Goal: Information Seeking & Learning: Learn about a topic

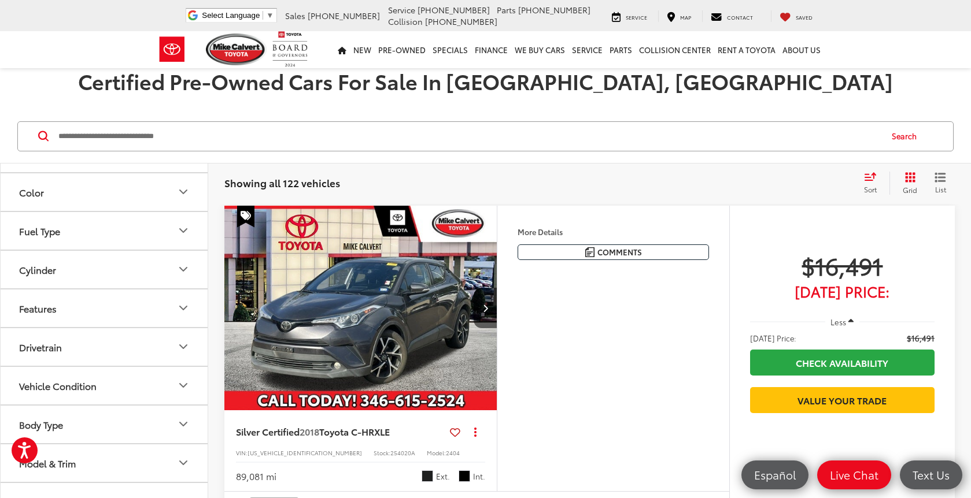
scroll to position [208, 0]
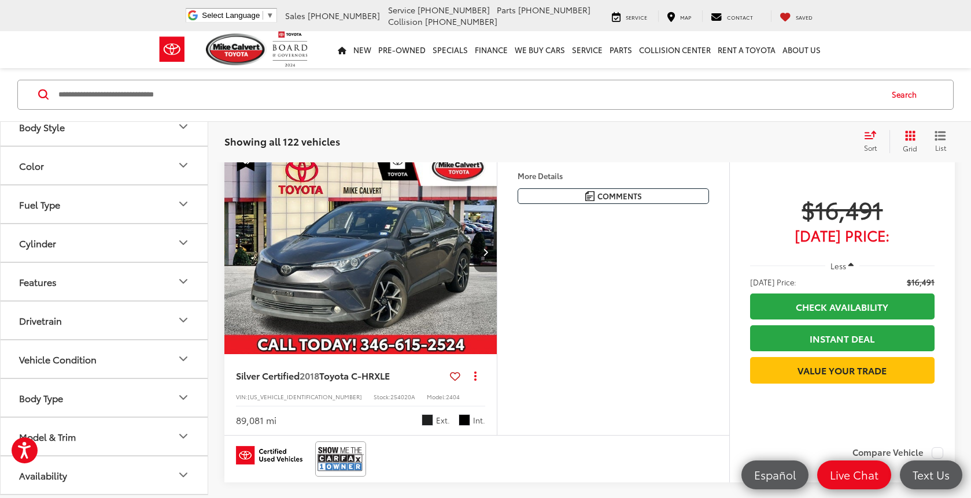
click at [68, 432] on div "Model & Trim" at bounding box center [47, 436] width 57 height 11
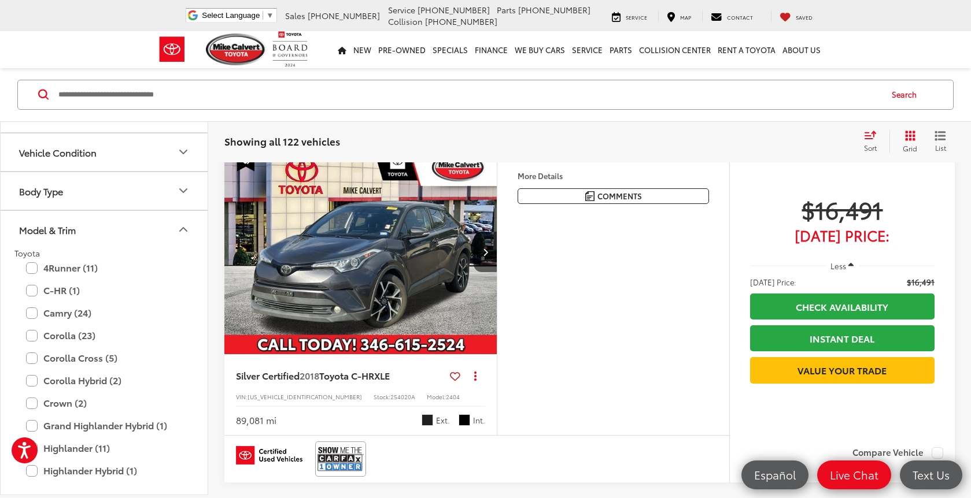
scroll to position [438, 0]
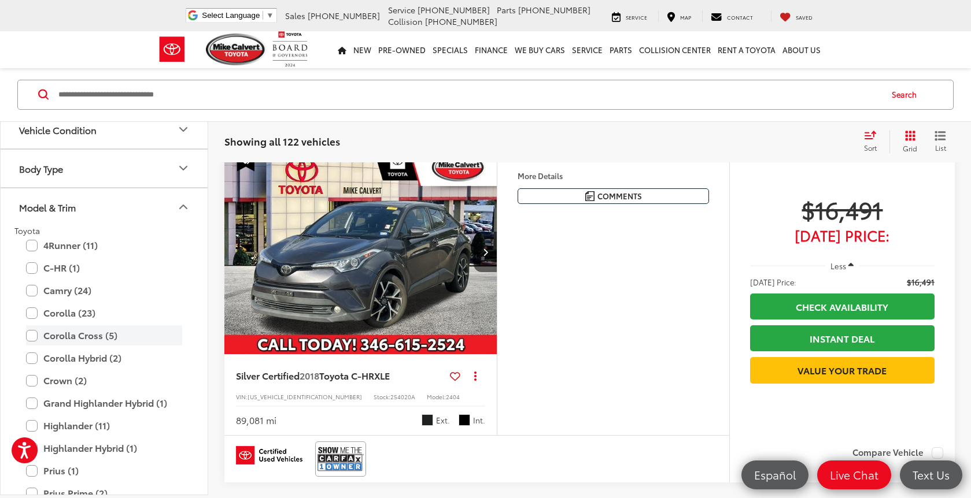
click at [81, 339] on label "Corolla Cross (5)" at bounding box center [104, 336] width 156 height 20
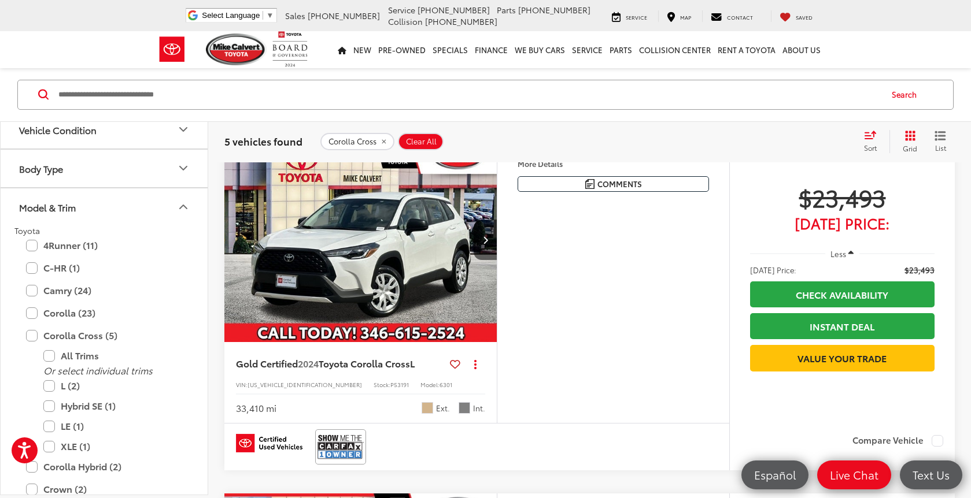
scroll to position [422, 0]
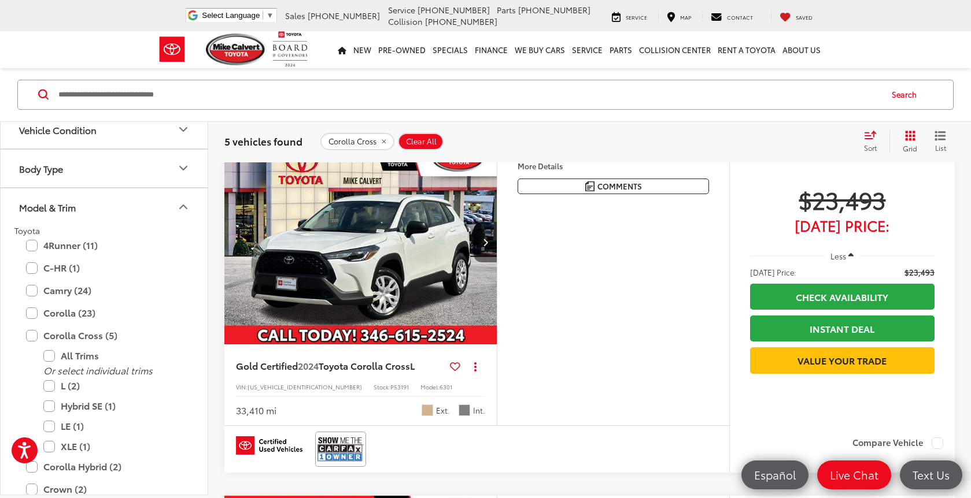
click at [480, 262] on button "Next image" at bounding box center [485, 242] width 23 height 40
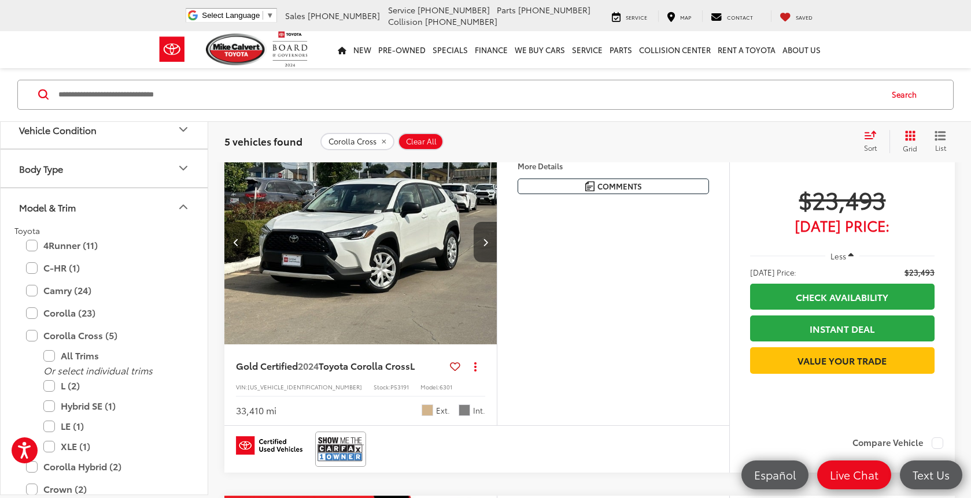
click at [483, 262] on button "Next image" at bounding box center [485, 242] width 23 height 40
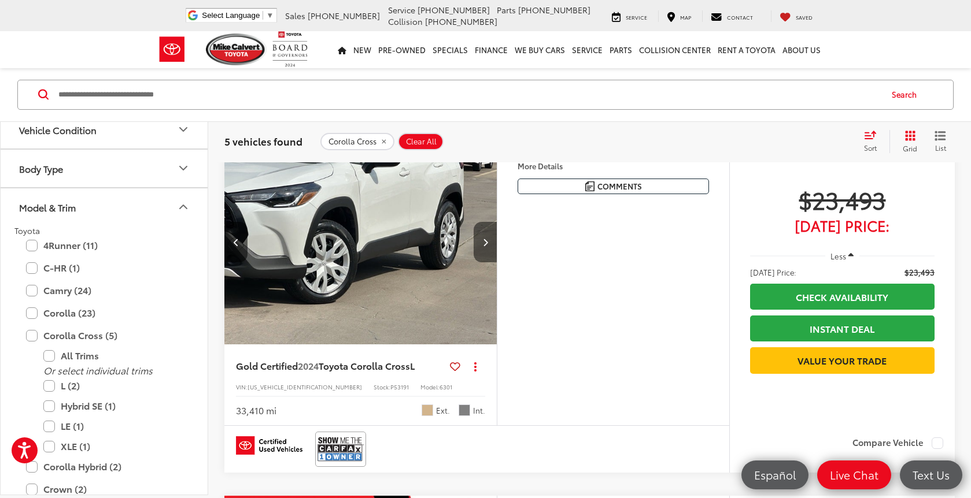
click at [483, 262] on button "Next image" at bounding box center [485, 242] width 23 height 40
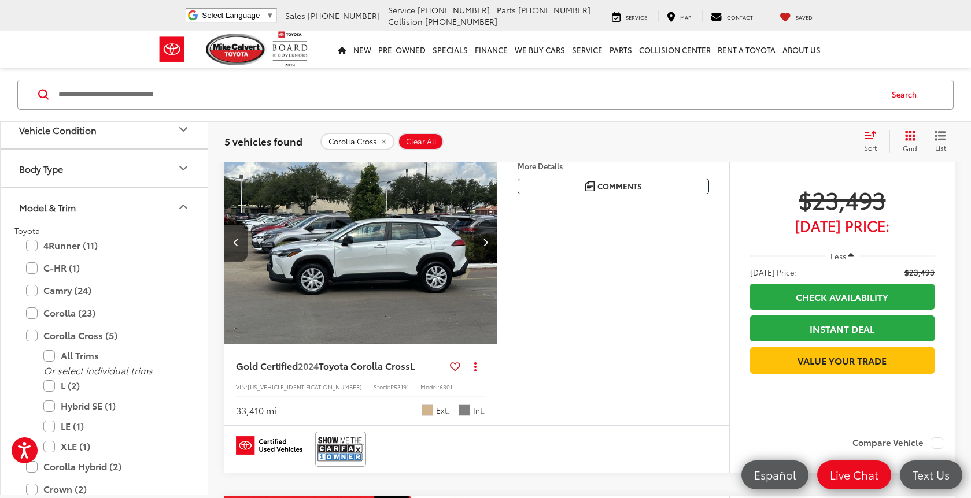
click at [483, 262] on button "Next image" at bounding box center [485, 242] width 23 height 40
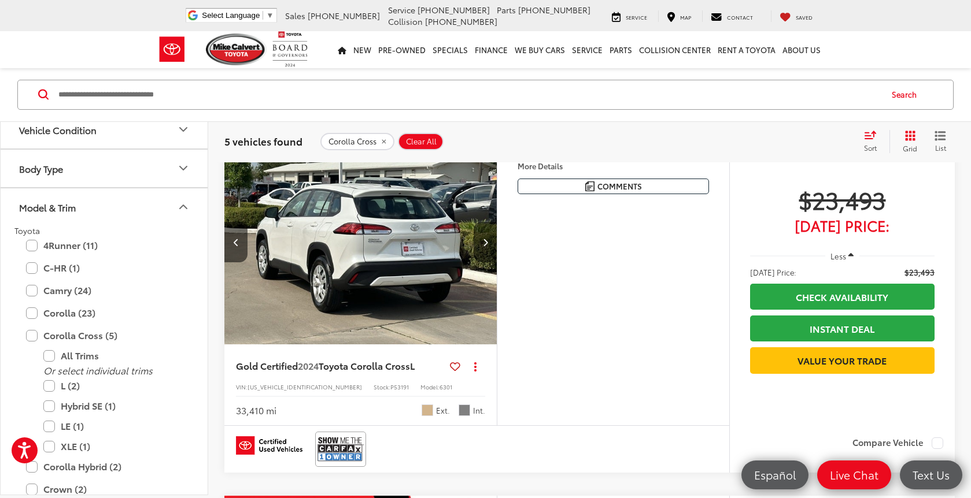
click at [483, 262] on button "Next image" at bounding box center [485, 242] width 23 height 40
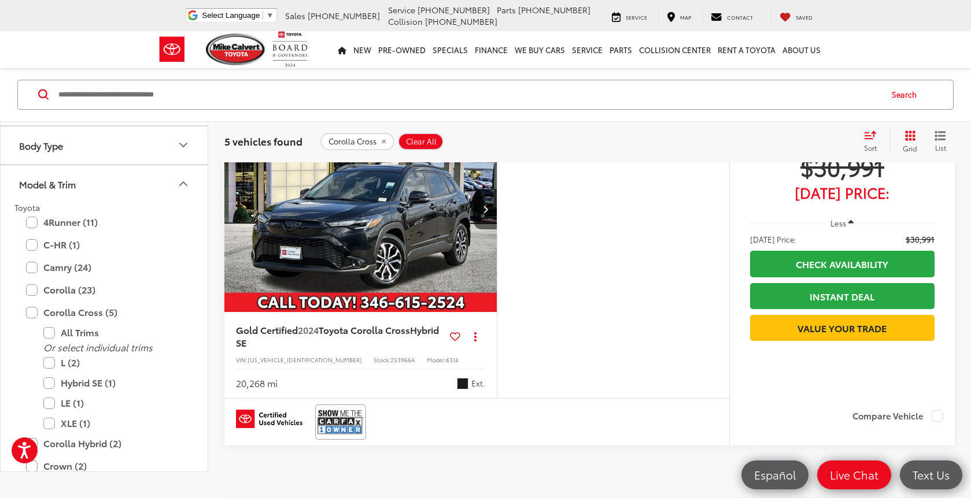
scroll to position [1547, 0]
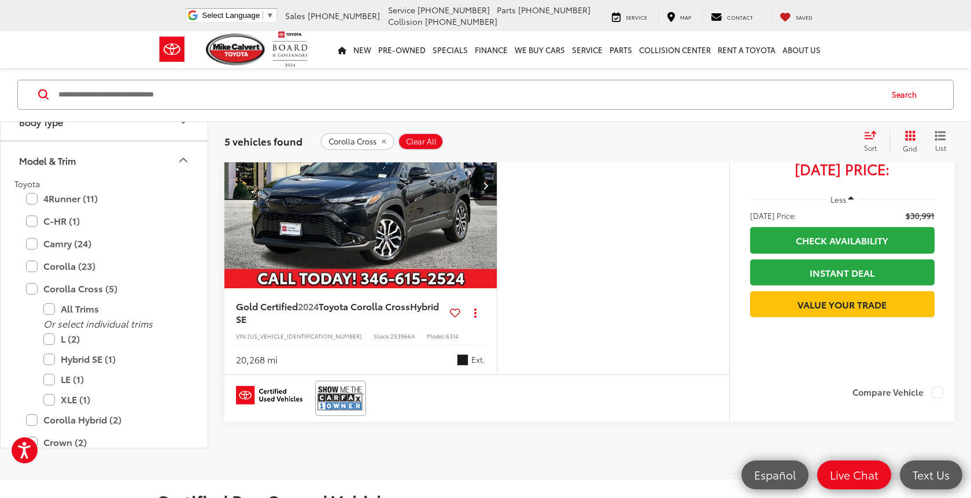
click at [483, 190] on icon "Next image" at bounding box center [485, 186] width 5 height 8
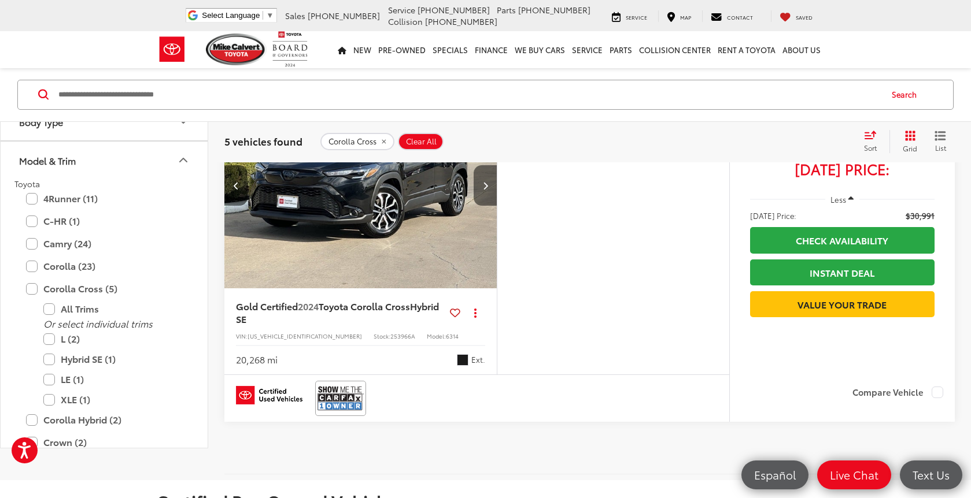
click at [483, 190] on icon "Next image" at bounding box center [485, 186] width 5 height 8
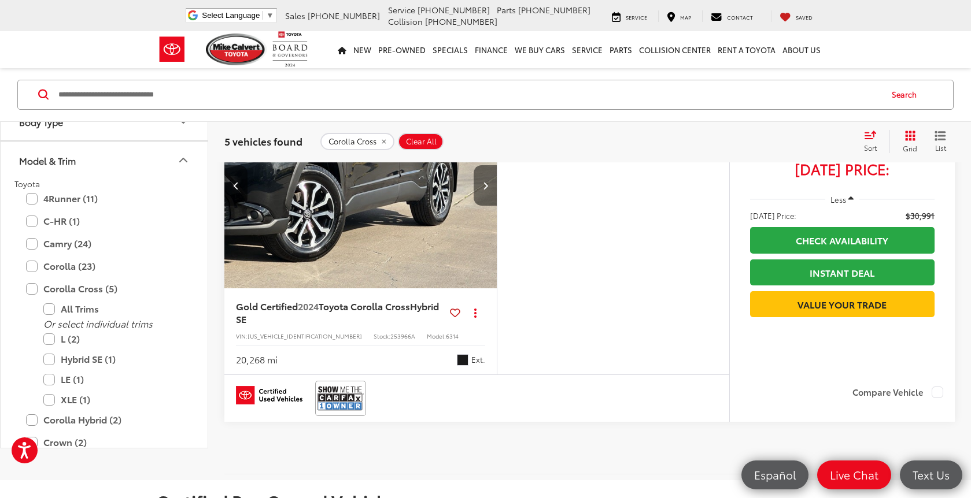
click at [483, 190] on icon "Next image" at bounding box center [485, 186] width 5 height 8
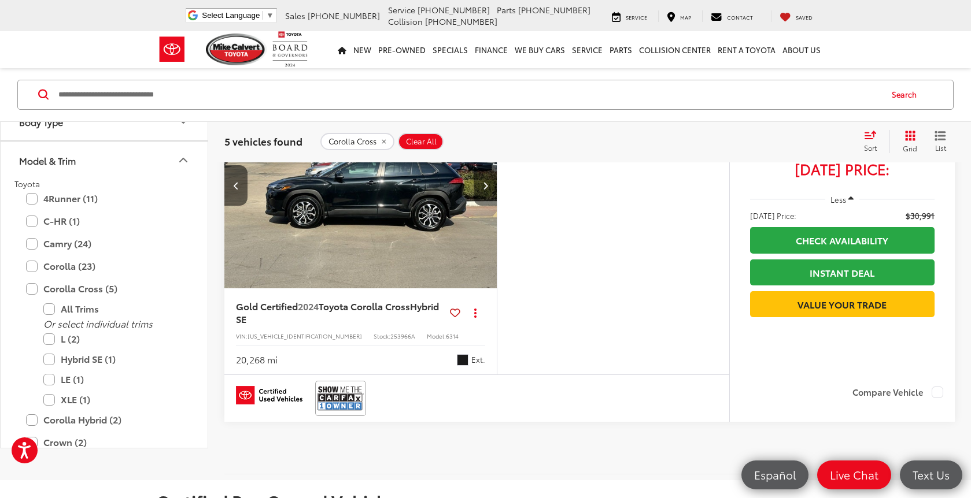
click at [483, 190] on icon "Next image" at bounding box center [485, 186] width 5 height 8
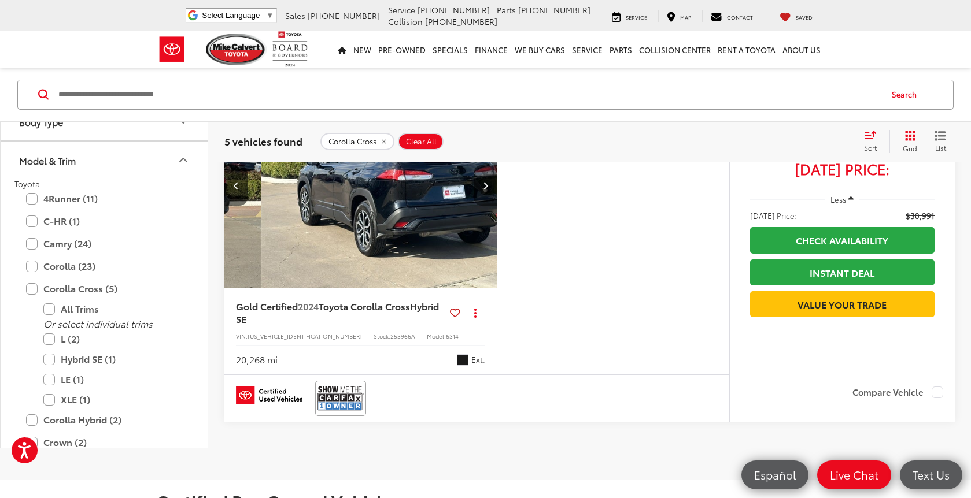
scroll to position [0, 1097]
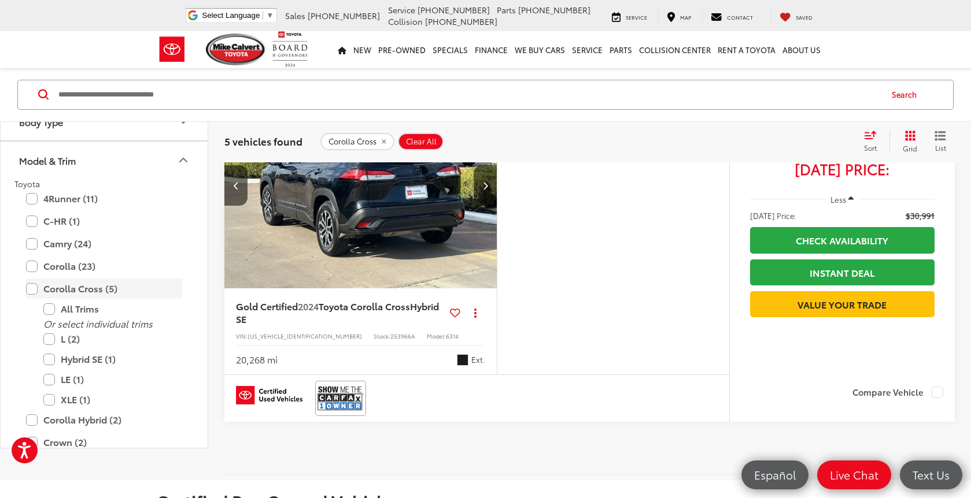
click at [32, 299] on label "Corolla Cross (5)" at bounding box center [104, 289] width 156 height 20
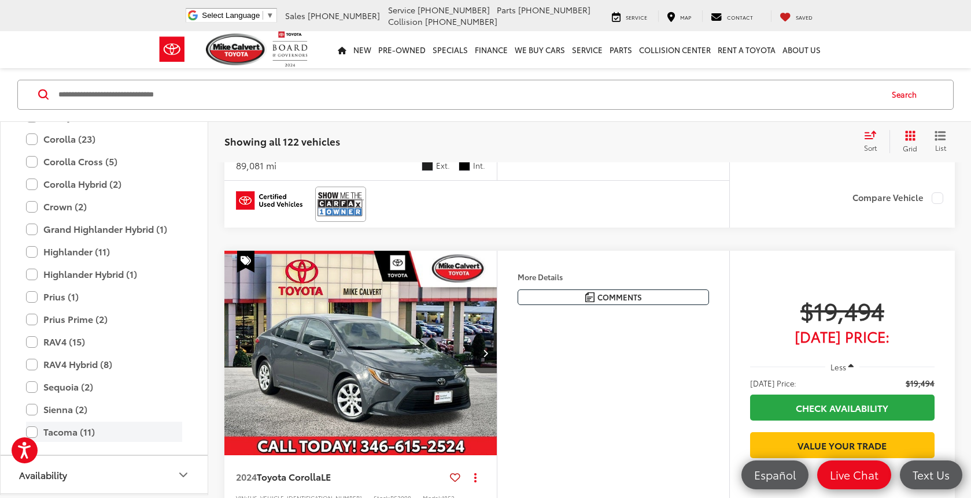
scroll to position [611, 0]
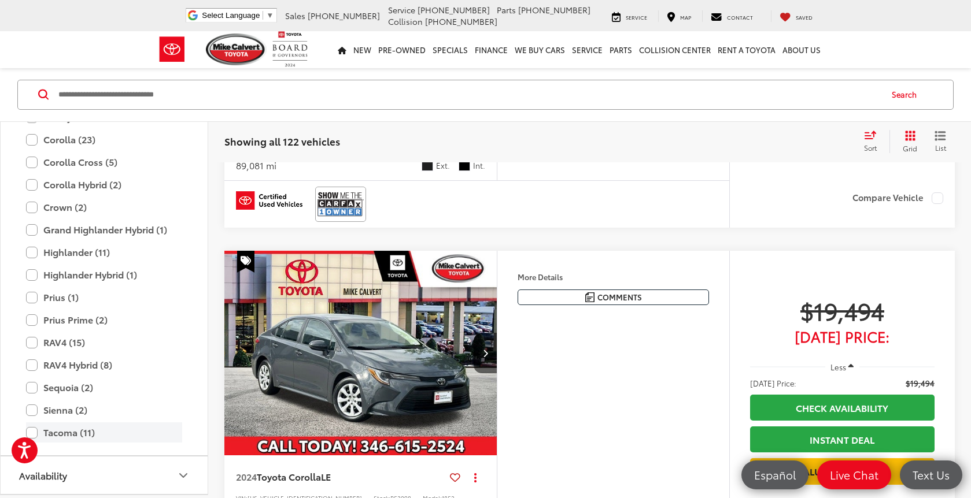
click at [64, 432] on label "Tacoma (11)" at bounding box center [104, 433] width 156 height 20
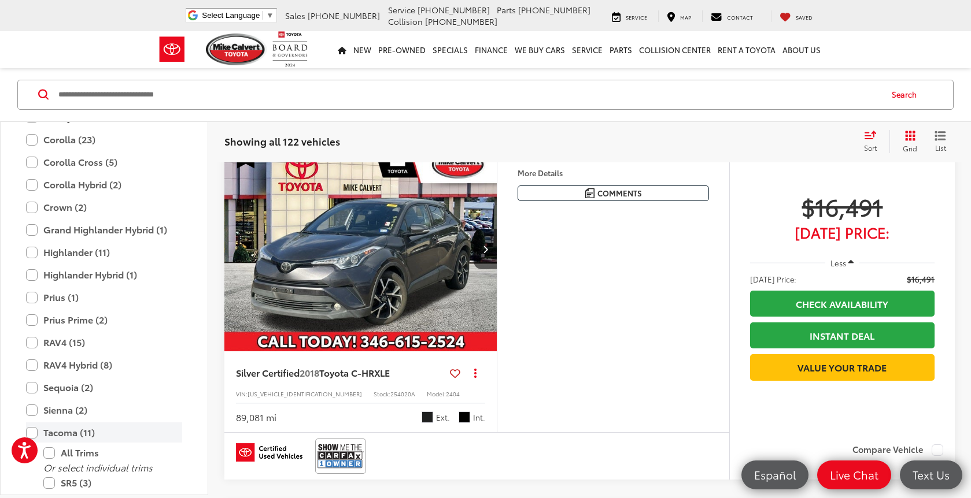
scroll to position [41, 0]
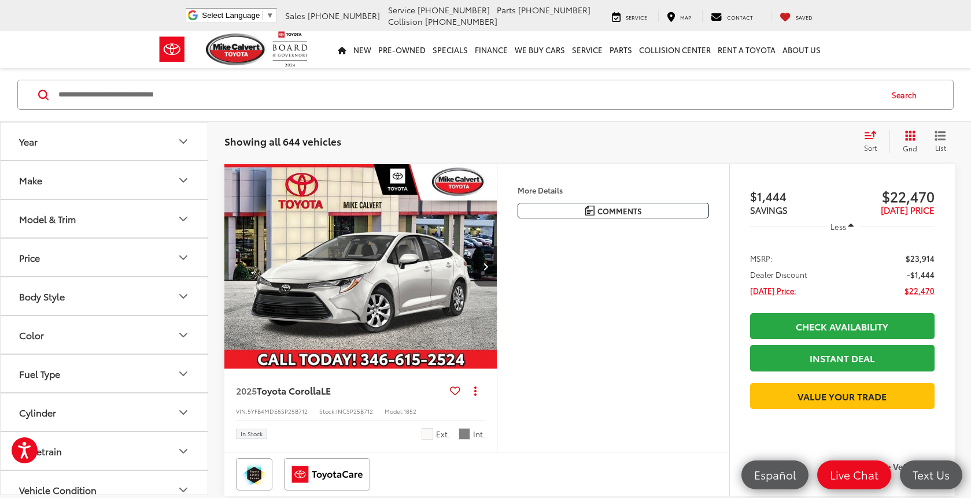
click at [75, 225] on button "Model & Trim" at bounding box center [105, 219] width 208 height 38
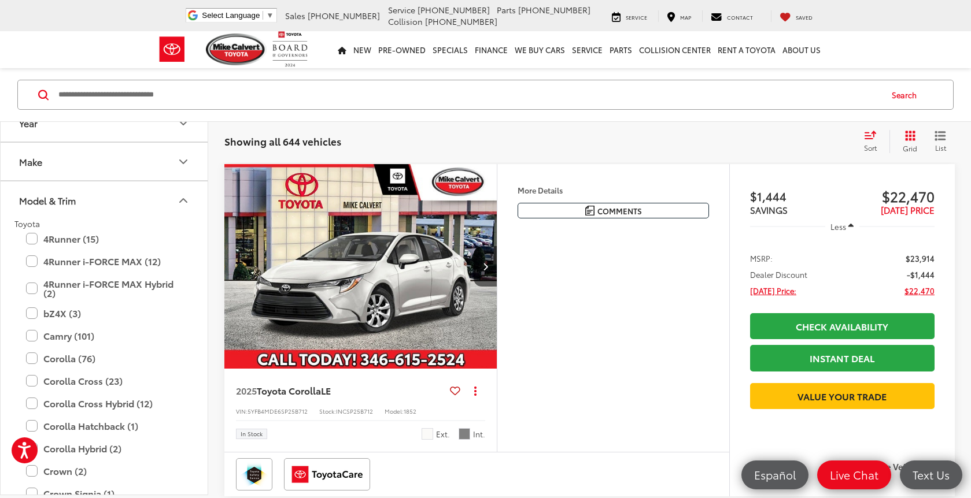
scroll to position [26, 0]
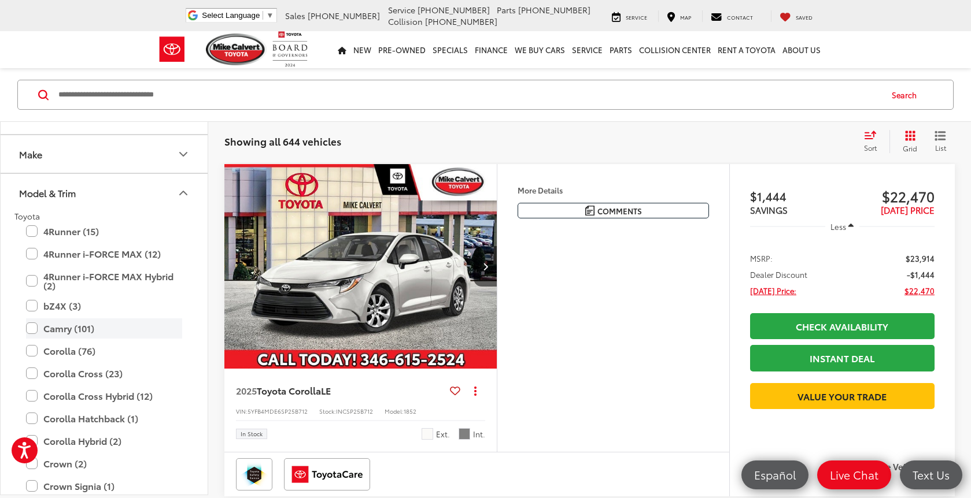
click at [64, 330] on label "Camry (101)" at bounding box center [104, 329] width 156 height 20
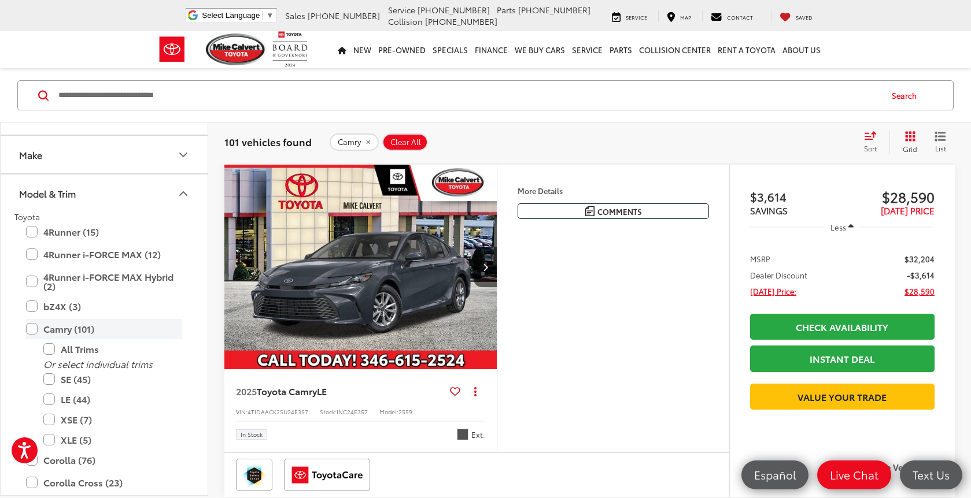
click at [64, 329] on label "Camry (101)" at bounding box center [104, 329] width 156 height 20
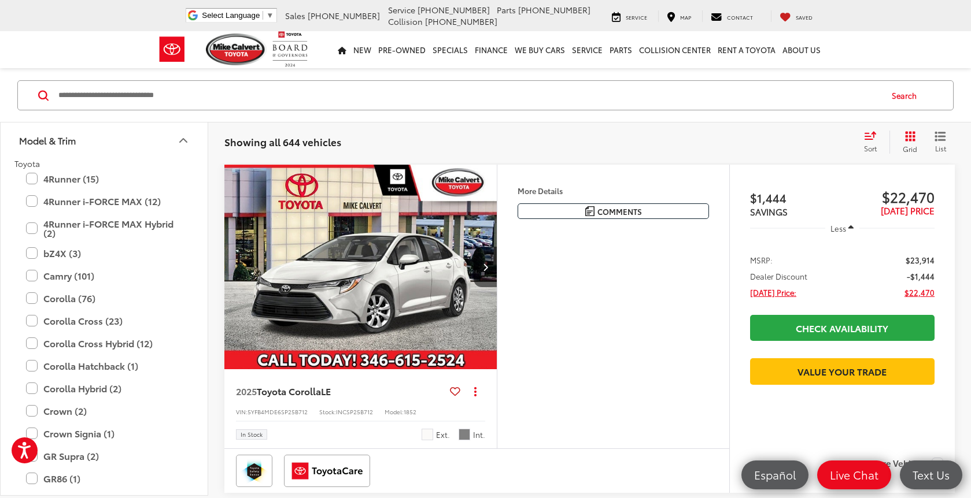
scroll to position [90, 0]
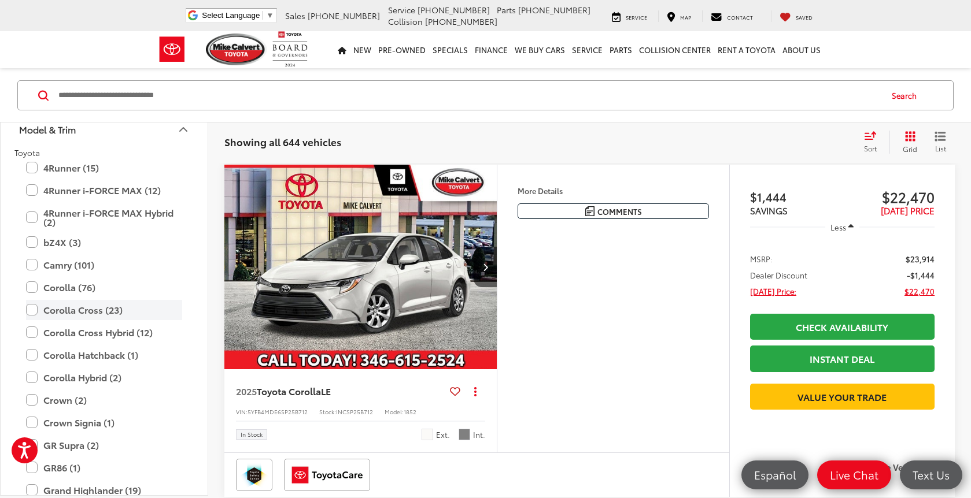
click at [91, 317] on label "Corolla Cross (23)" at bounding box center [104, 310] width 156 height 20
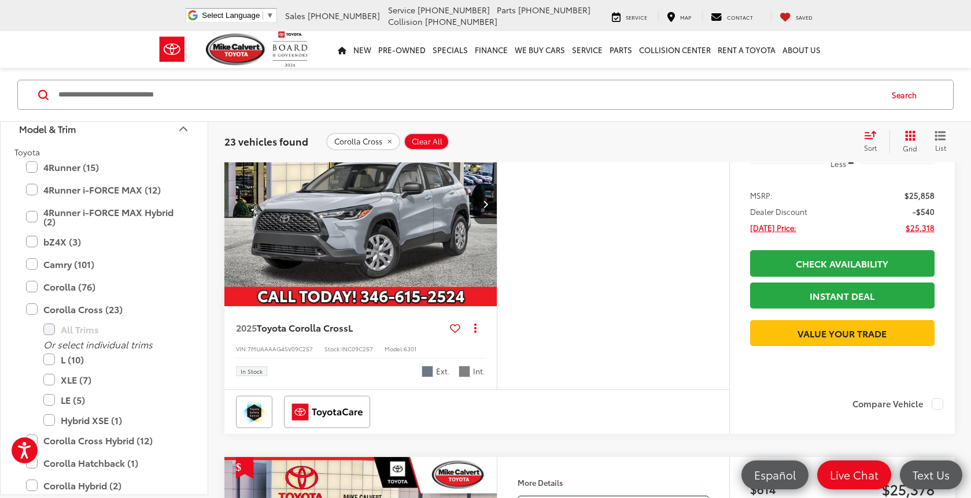
scroll to position [979, 0]
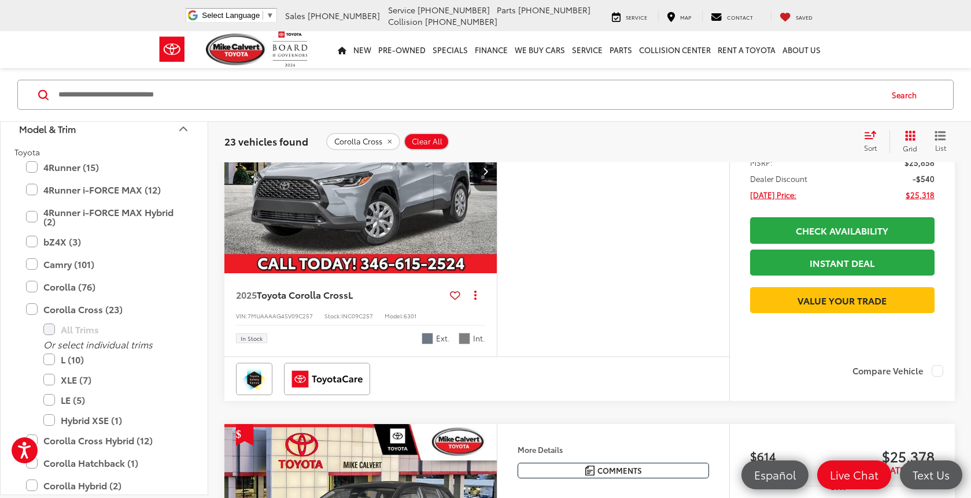
click at [489, 191] on button "Next image" at bounding box center [485, 171] width 23 height 40
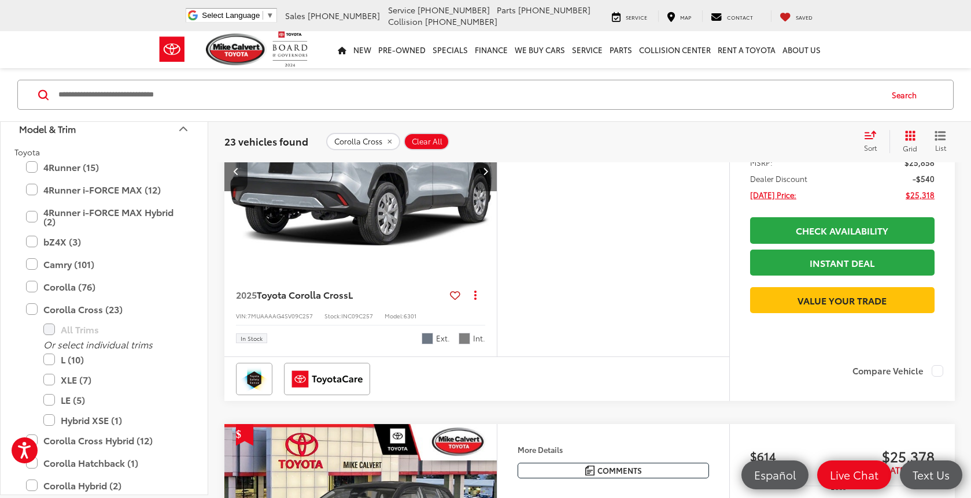
click at [490, 191] on button "Next image" at bounding box center [485, 171] width 23 height 40
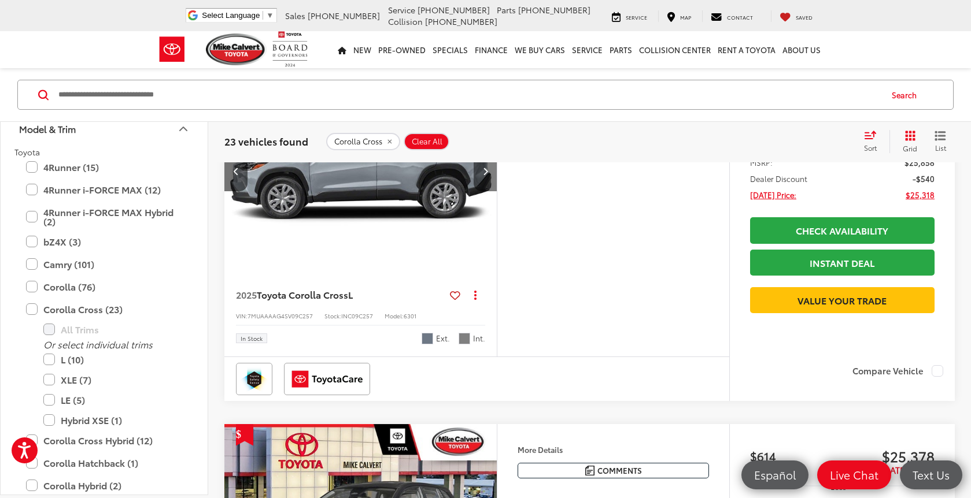
click at [490, 191] on button "Next image" at bounding box center [485, 171] width 23 height 40
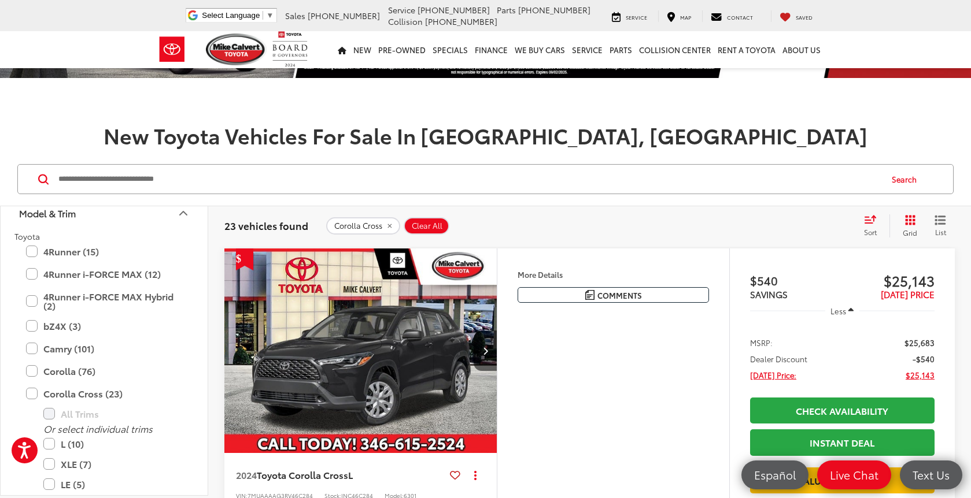
scroll to position [90, 0]
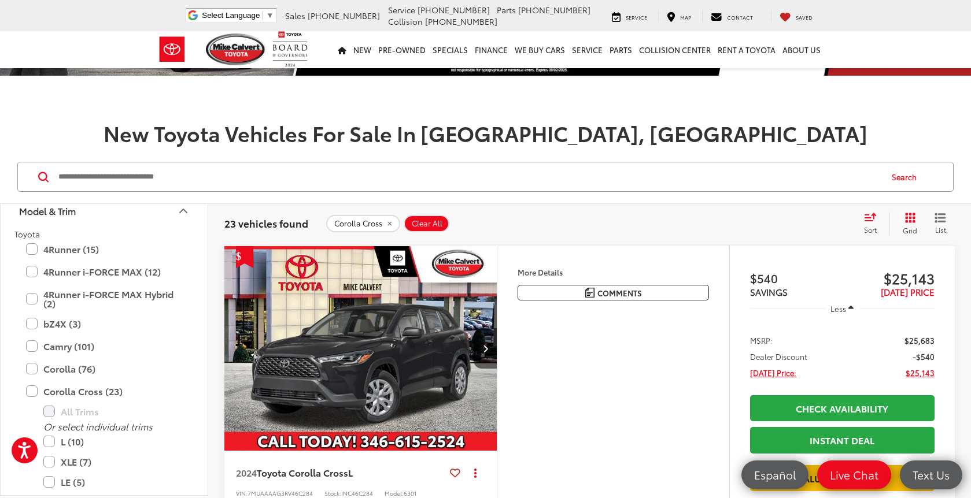
click at [340, 467] on span "Toyota Corolla Cross" at bounding box center [302, 472] width 91 height 13
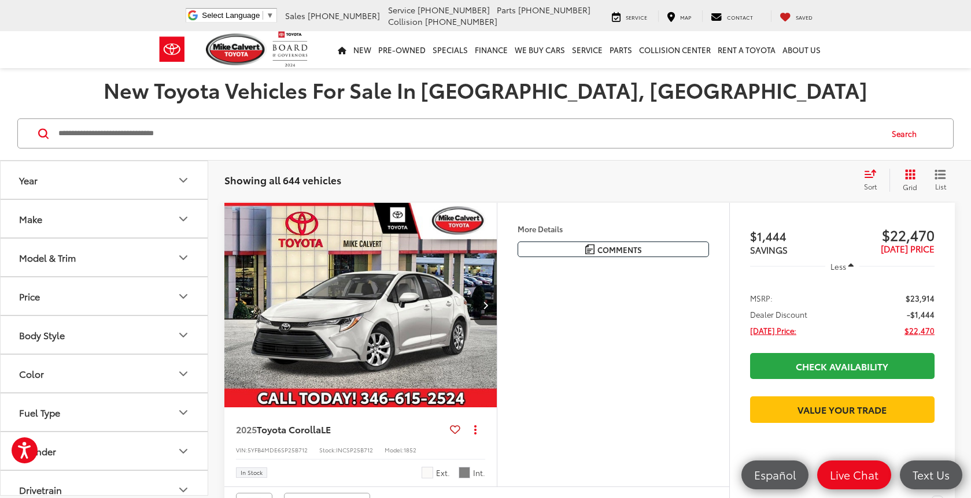
click at [93, 258] on button "Model & Trim" at bounding box center [105, 258] width 208 height 38
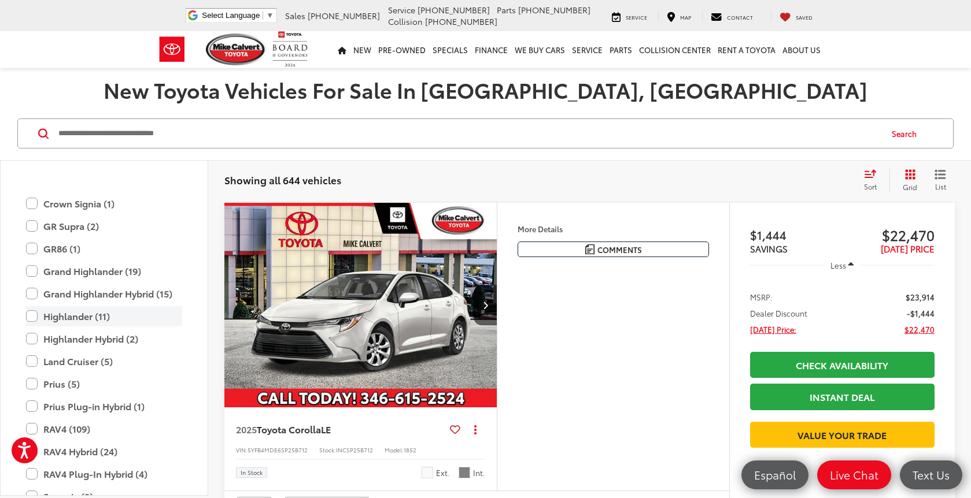
scroll to position [402, 0]
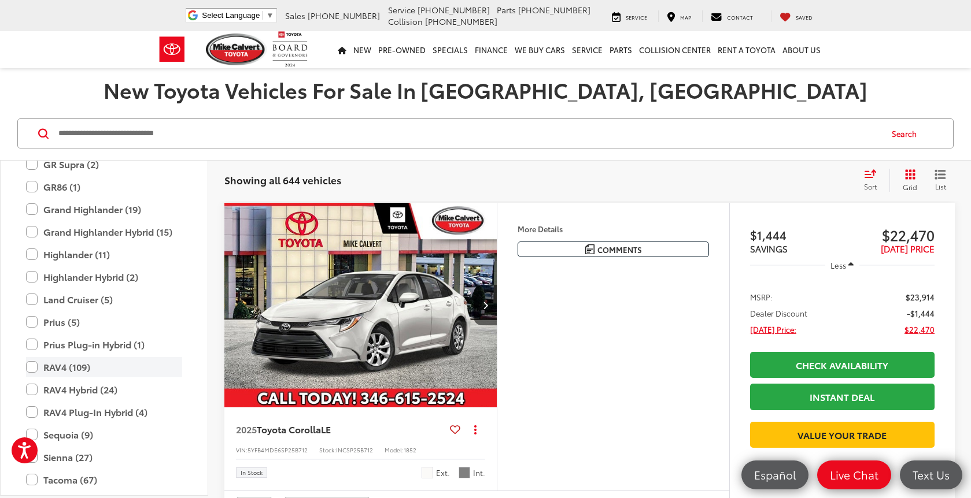
click at [78, 367] on label "RAV4 (109)" at bounding box center [104, 367] width 156 height 20
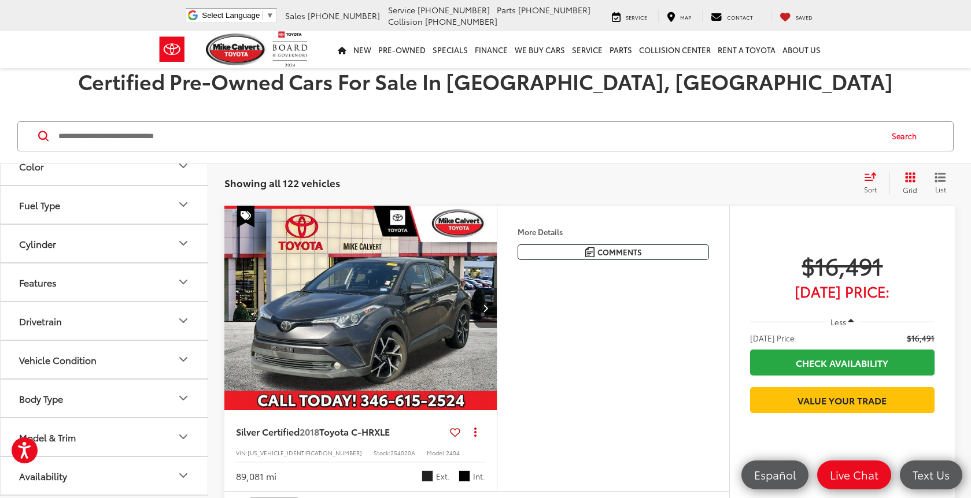
scroll to position [249, 0]
click at [78, 455] on button "Model & Trim" at bounding box center [105, 438] width 208 height 38
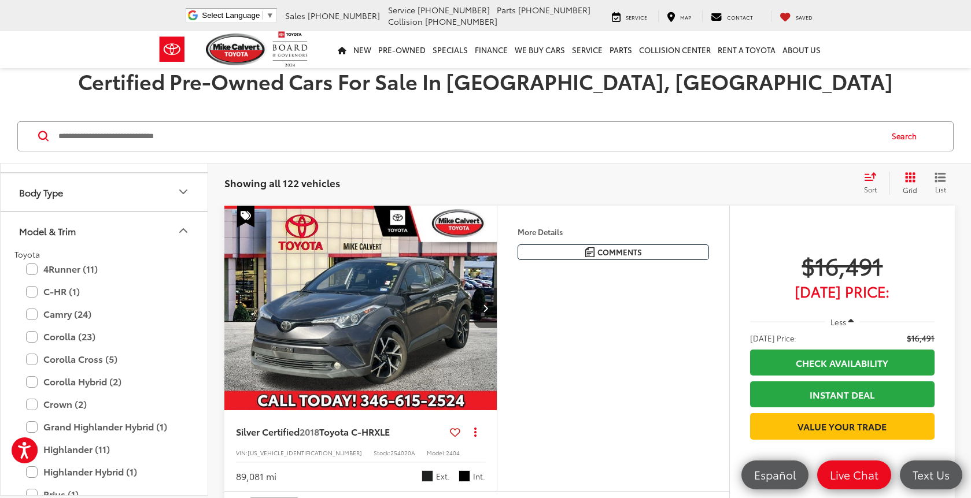
scroll to position [456, 0]
click at [86, 338] on label "Corolla (23)" at bounding box center [104, 336] width 156 height 20
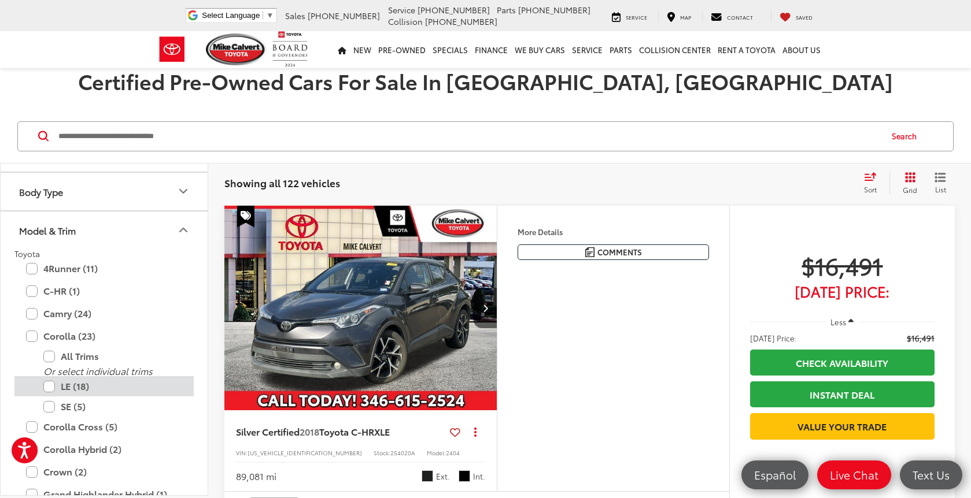
click at [92, 421] on label "Corolla Cross (5)" at bounding box center [104, 427] width 156 height 20
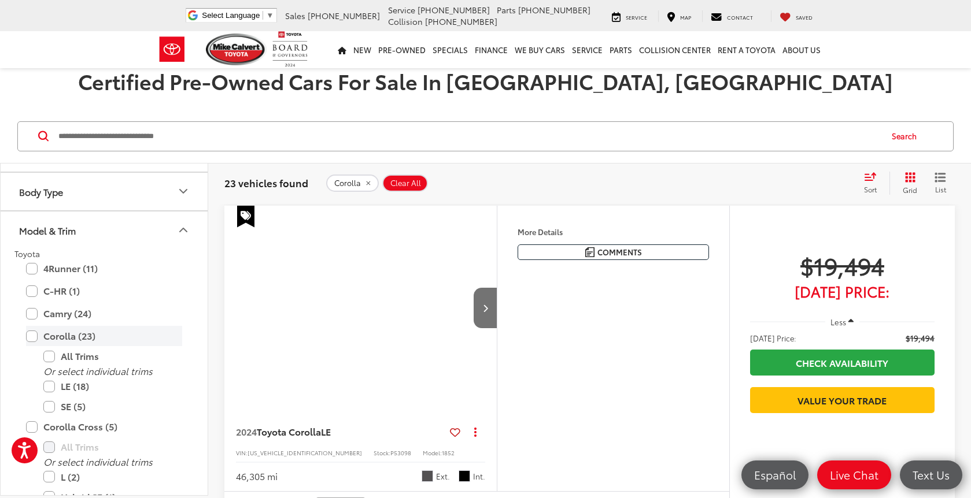
click at [63, 335] on label "Corolla (23)" at bounding box center [104, 336] width 156 height 20
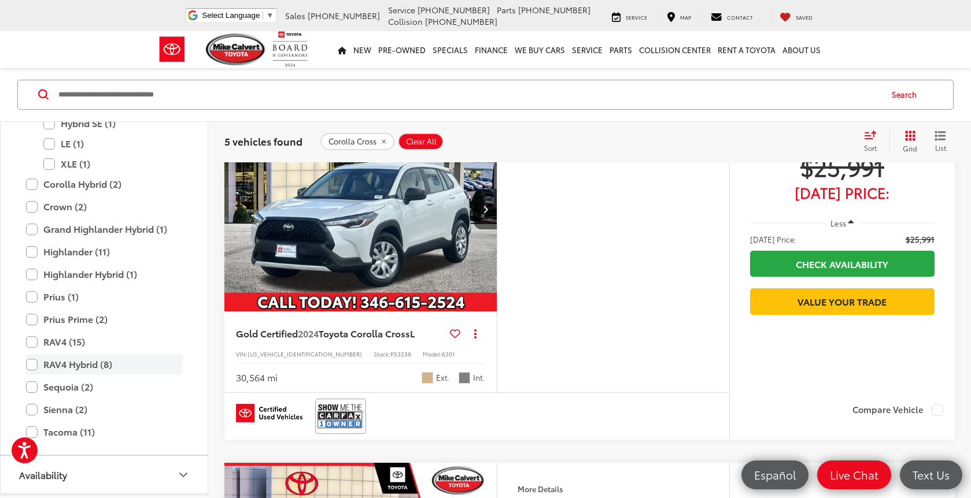
scroll to position [719, 0]
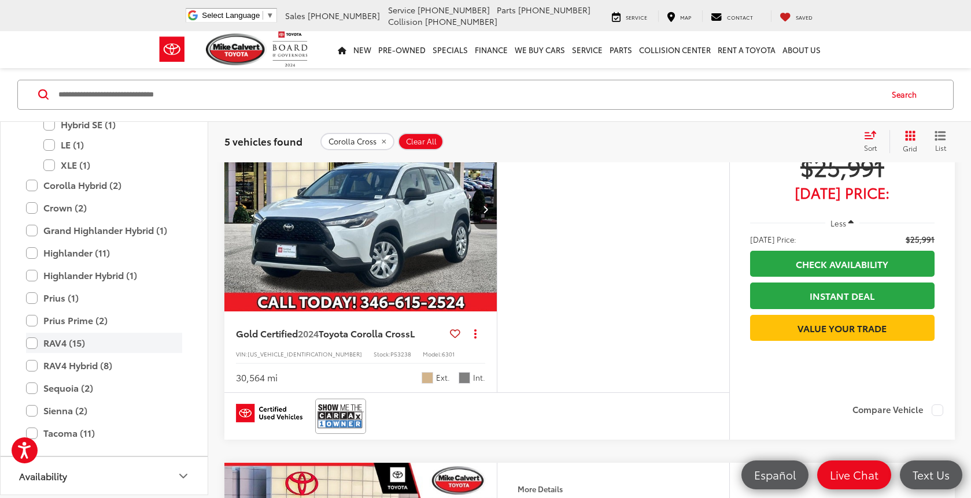
click at [71, 347] on label "RAV4 (15)" at bounding box center [104, 344] width 156 height 20
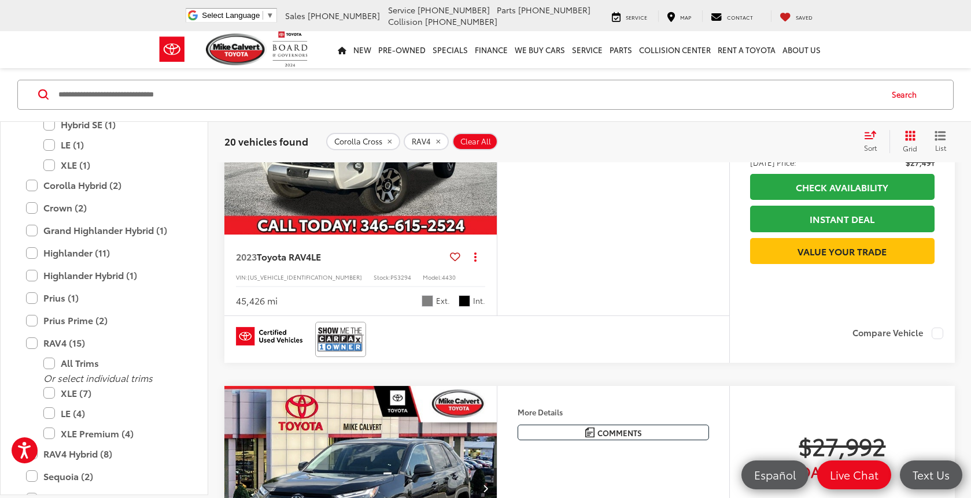
scroll to position [2667, 0]
click at [491, 152] on button "Next image" at bounding box center [485, 132] width 23 height 40
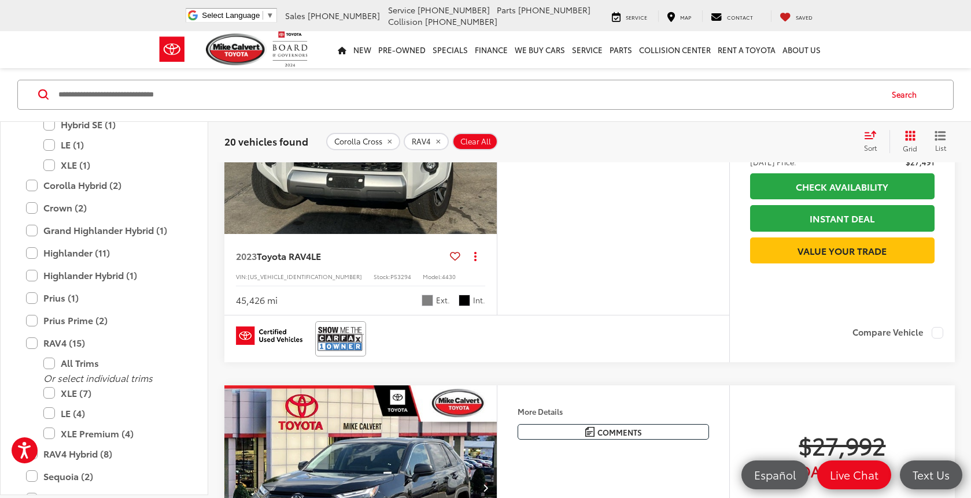
click at [491, 152] on button "Next image" at bounding box center [485, 132] width 23 height 40
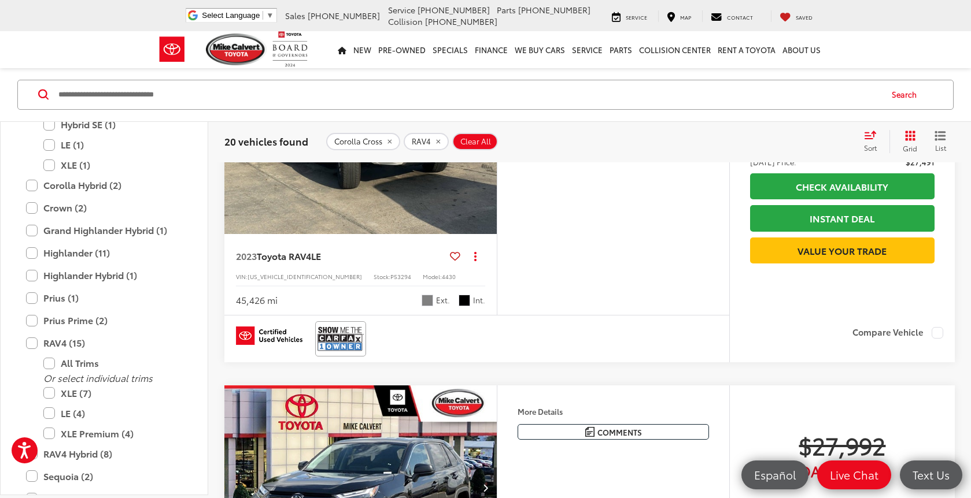
click at [491, 152] on button "Next image" at bounding box center [485, 132] width 23 height 40
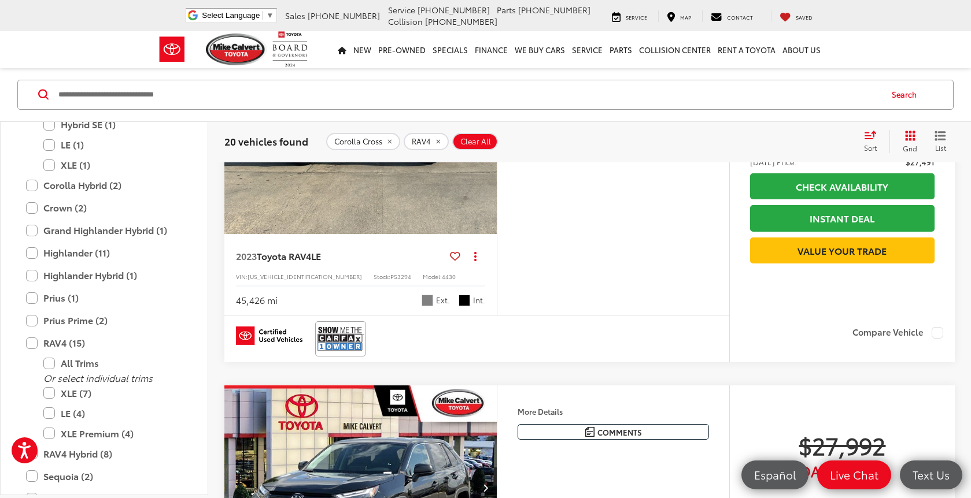
click at [491, 152] on button "Next image" at bounding box center [485, 132] width 23 height 40
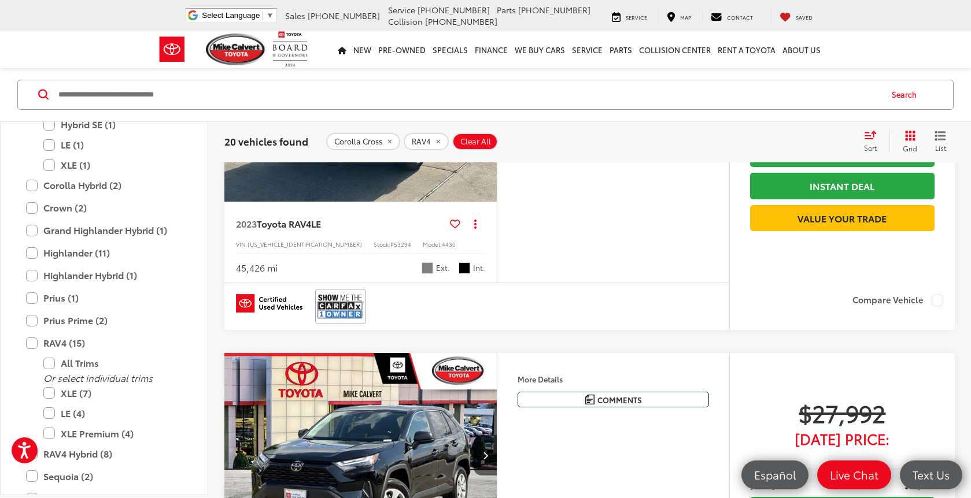
scroll to position [2700, 0]
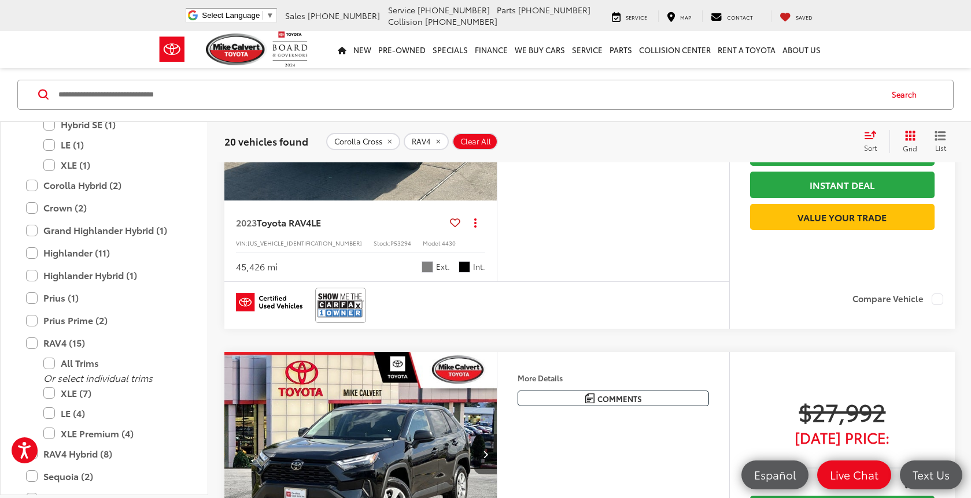
click at [337, 321] on img at bounding box center [340, 305] width 46 height 31
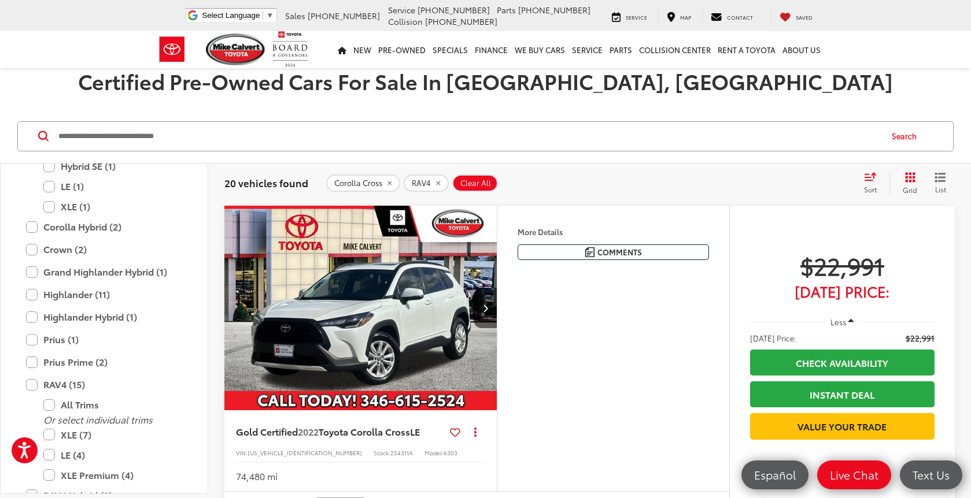
scroll to position [0, 0]
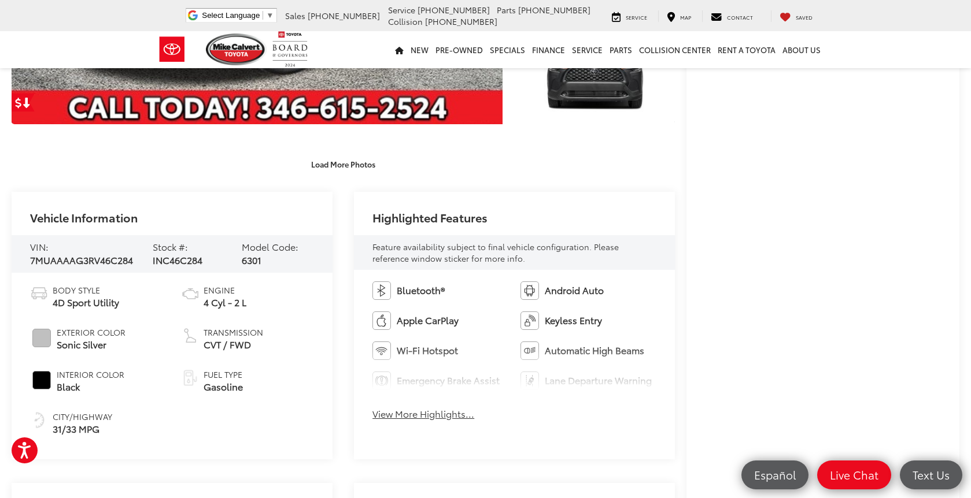
scroll to position [352, 0]
click at [448, 428] on div "Bluetooth® Android Auto Apple CarPlay Keyless Entry Wi-Fi Hotspot Automatic Hig…" at bounding box center [514, 354] width 321 height 169
click at [452, 421] on button "View More Highlights..." at bounding box center [423, 414] width 102 height 13
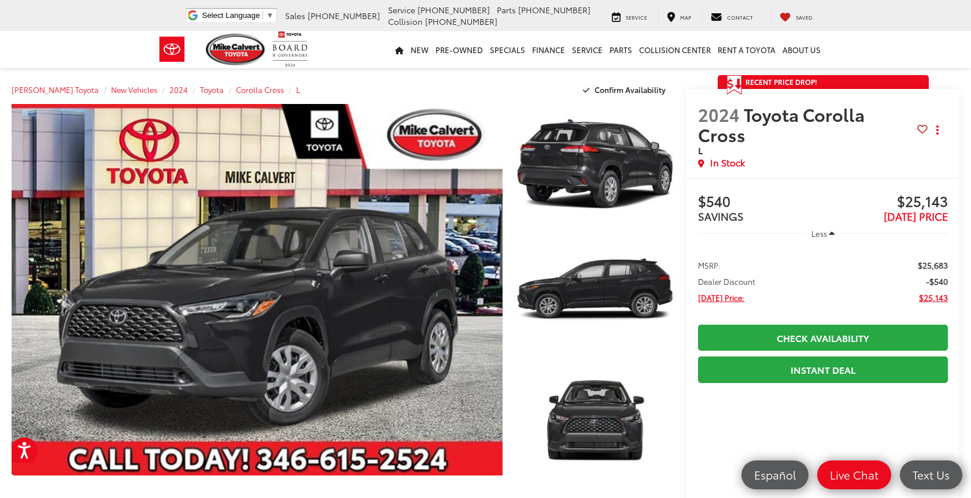
scroll to position [0, 0]
drag, startPoint x: 955, startPoint y: 202, endPoint x: 892, endPoint y: 205, distance: 62.5
copy span "$25,143"
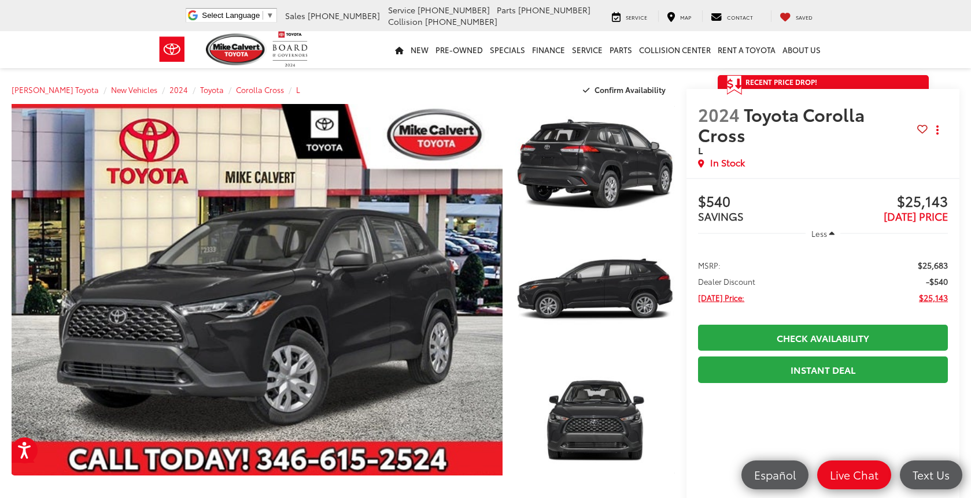
click at [834, 278] on li "Dealer Discount -$540" at bounding box center [823, 282] width 250 height 12
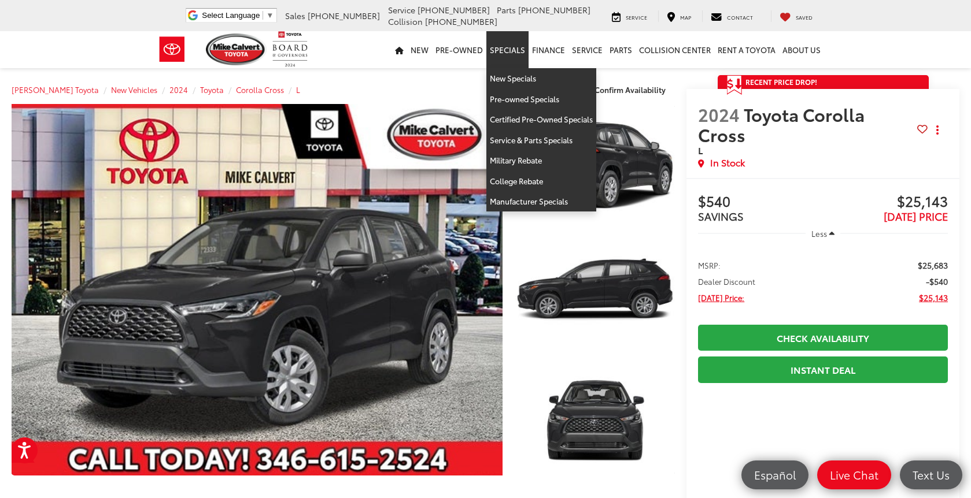
click at [528, 44] on link "Specials" at bounding box center [507, 49] width 42 height 37
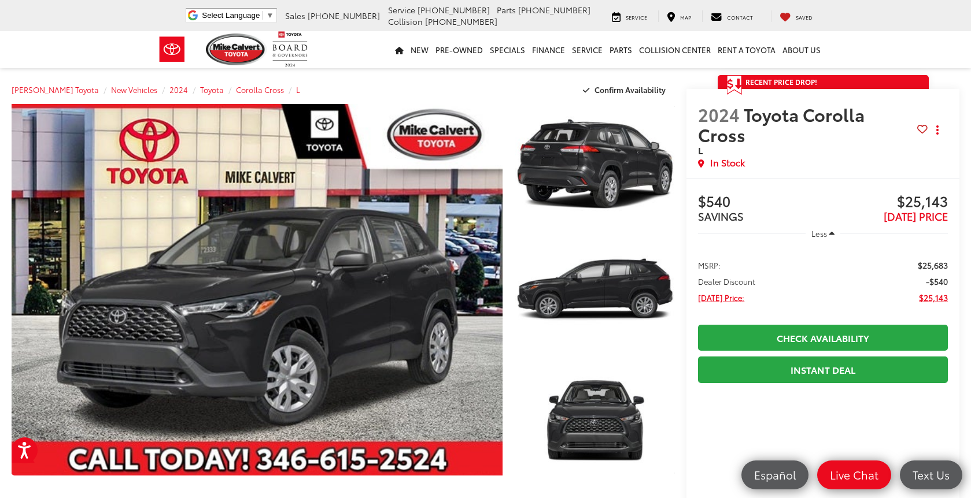
click at [526, 76] on div "Mike Calvert Toyota New Vehicles 2024 Toyota Corolla Cross L Confirm Availabili…" at bounding box center [343, 89] width 663 height 29
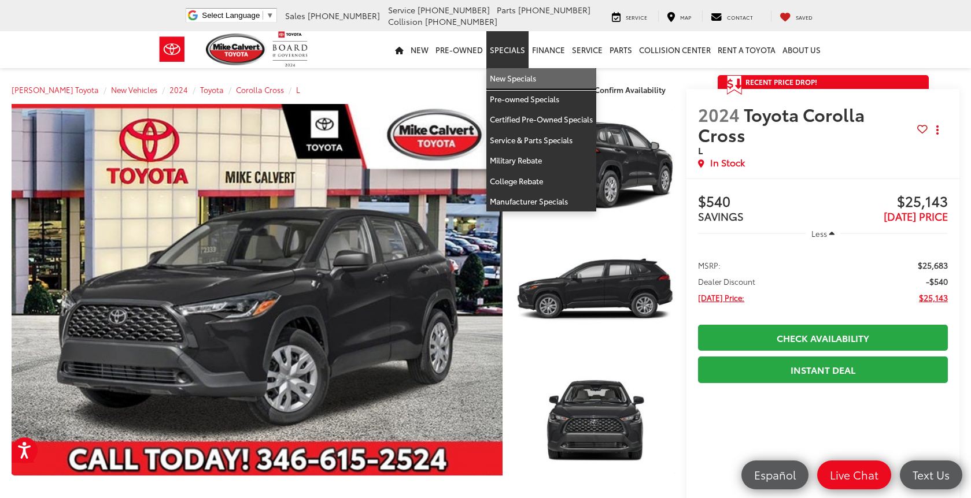
click at [521, 82] on link "New Specials" at bounding box center [541, 78] width 110 height 21
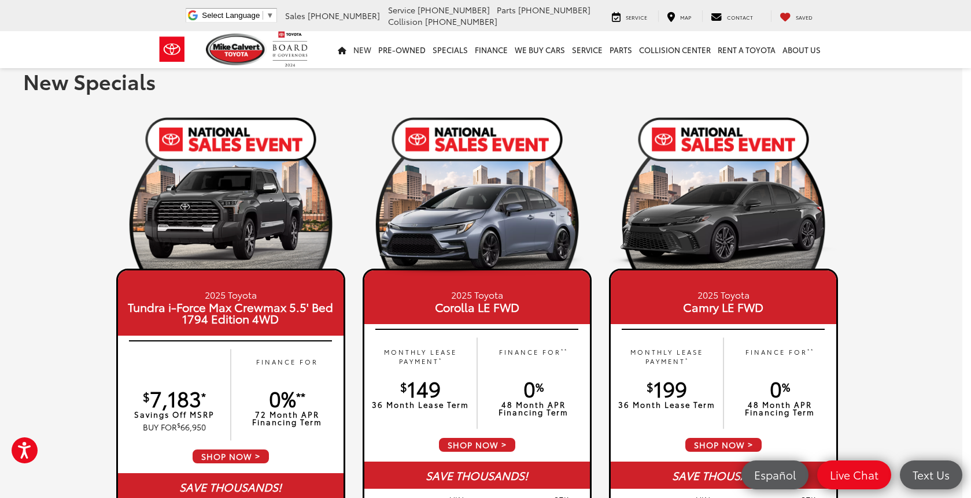
scroll to position [0, 9]
click at [175, 47] on img at bounding box center [171, 50] width 43 height 38
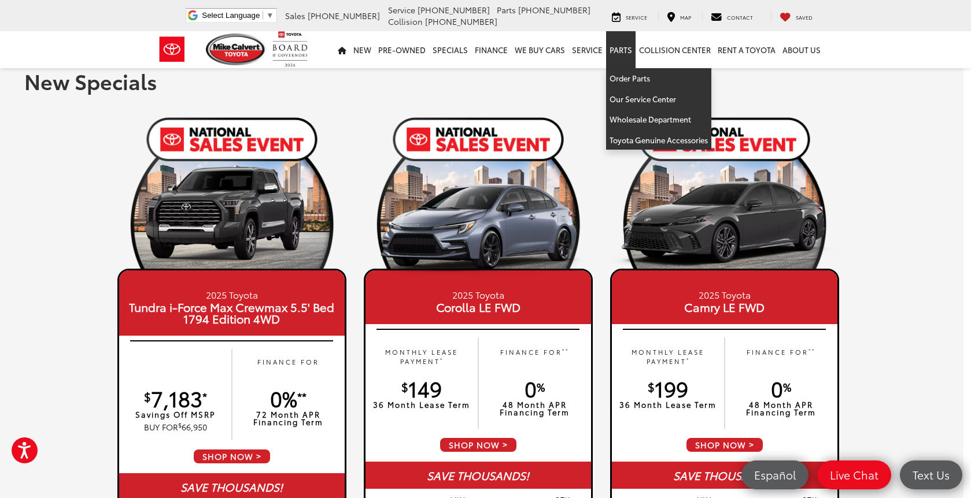
scroll to position [0, 8]
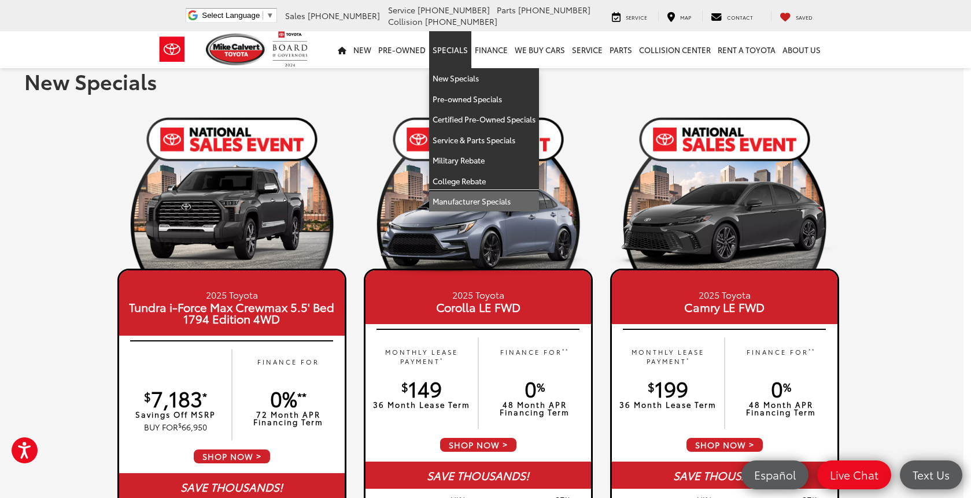
click at [482, 205] on link "Manufacturer Specials" at bounding box center [484, 201] width 110 height 20
